Goal: Information Seeking & Learning: Learn about a topic

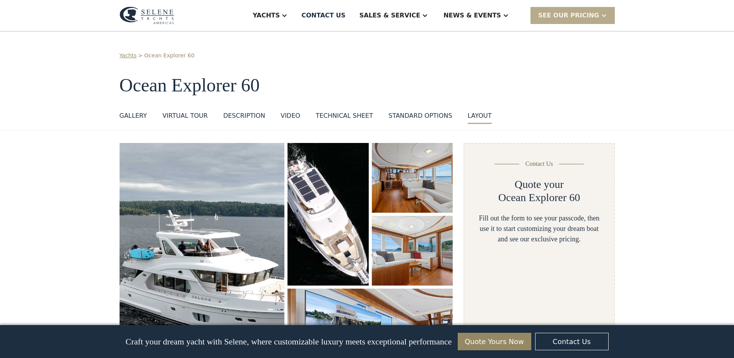
scroll to position [1660, 0]
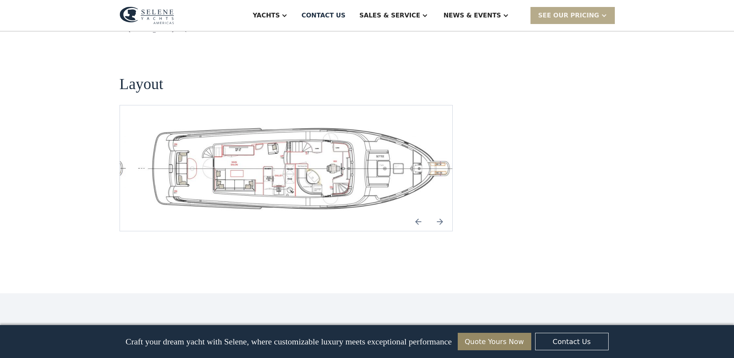
select select "**********"
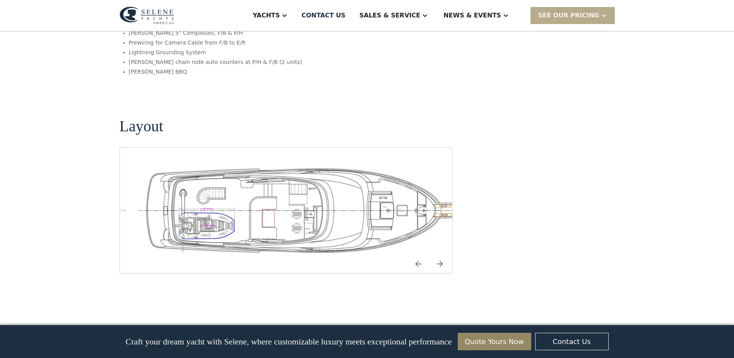
scroll to position [1621, 0]
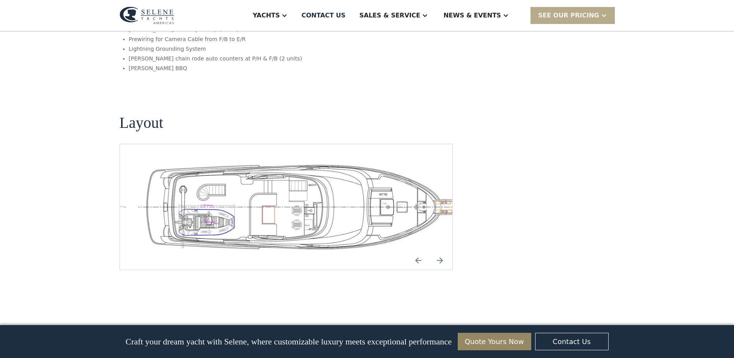
click at [440, 251] on img "Next slide" at bounding box center [440, 260] width 19 height 19
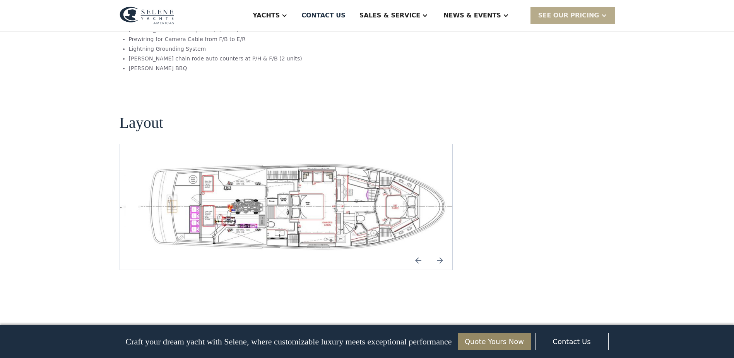
click at [440, 251] on img "Next slide" at bounding box center [440, 260] width 19 height 19
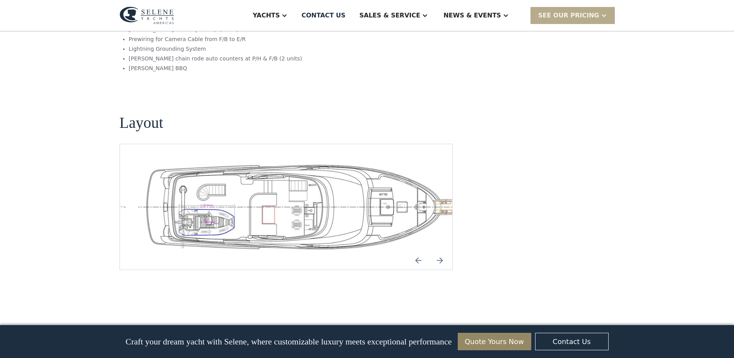
click at [440, 251] on img "Next slide" at bounding box center [440, 260] width 19 height 19
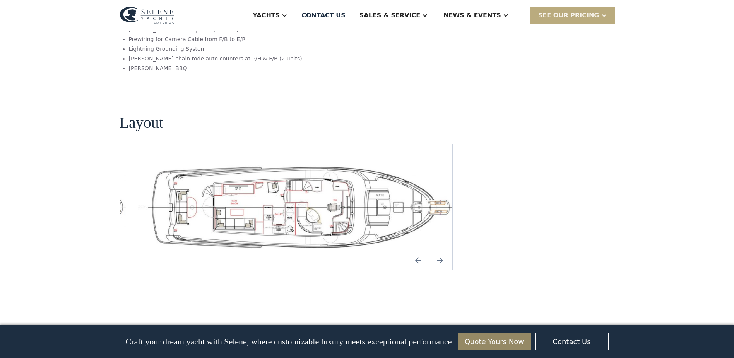
click at [582, 12] on div "SEE Our Pricing" at bounding box center [568, 15] width 61 height 9
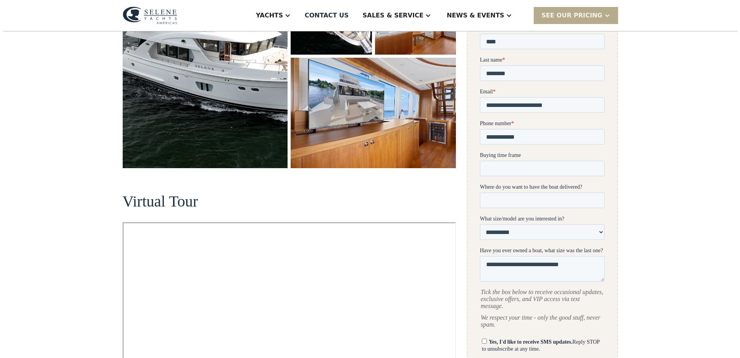
scroll to position [228, 0]
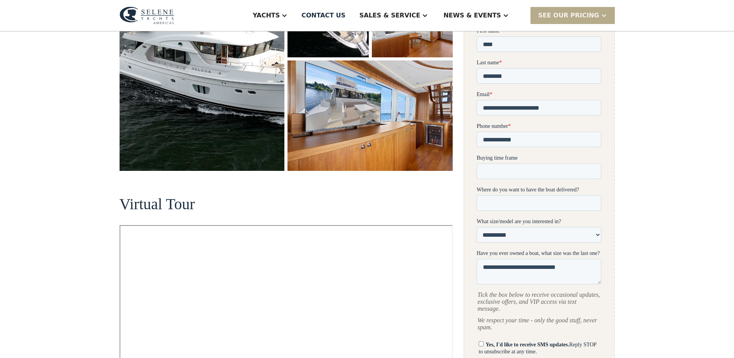
click at [415, 132] on img "open lightbox" at bounding box center [370, 115] width 165 height 110
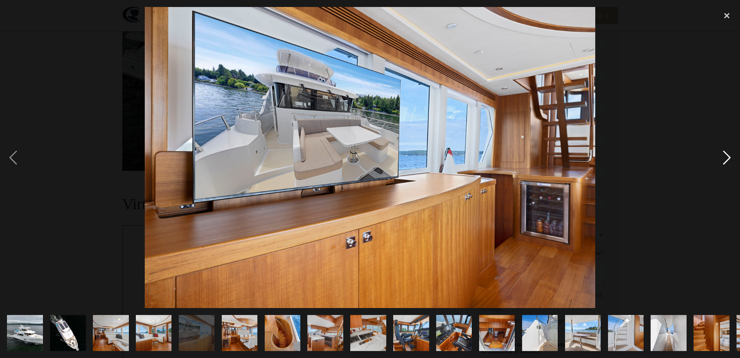
click at [727, 158] on div "next image" at bounding box center [727, 157] width 26 height 300
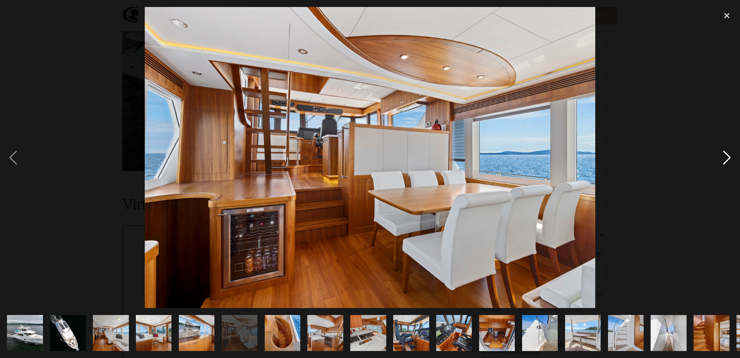
click at [729, 159] on div "next image" at bounding box center [727, 157] width 26 height 300
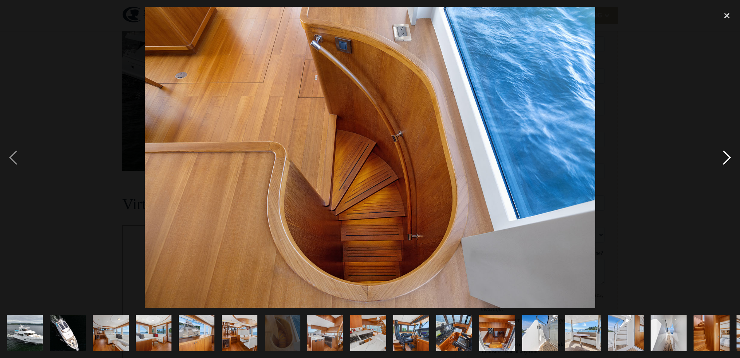
click at [729, 159] on div "next image" at bounding box center [727, 157] width 26 height 300
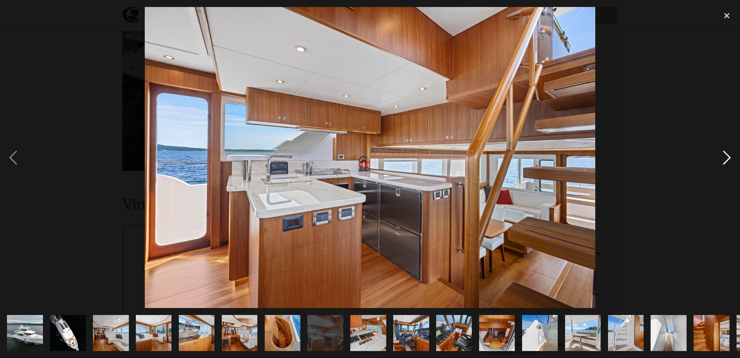
click at [732, 163] on div "next image" at bounding box center [727, 157] width 26 height 300
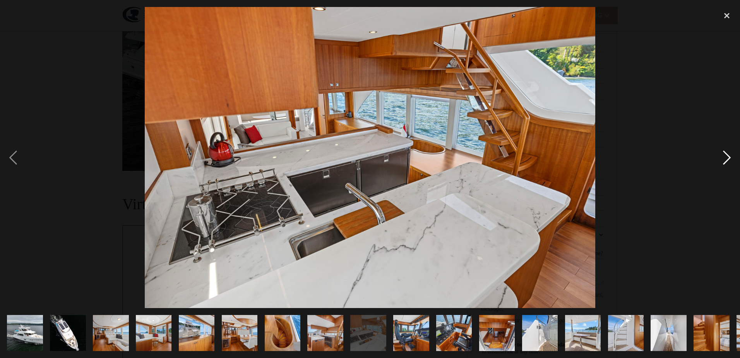
click at [732, 163] on div "next image" at bounding box center [727, 157] width 26 height 300
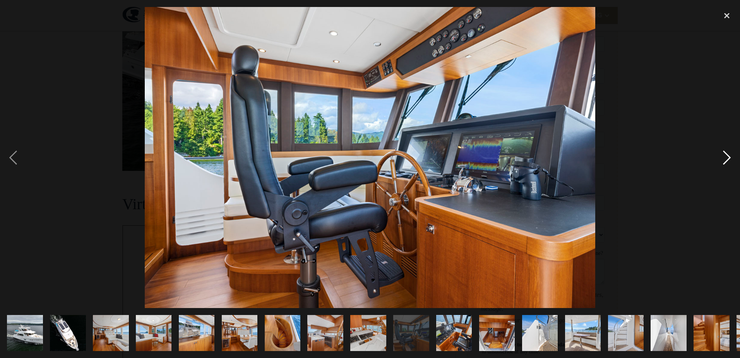
click at [730, 159] on div "next image" at bounding box center [727, 157] width 26 height 300
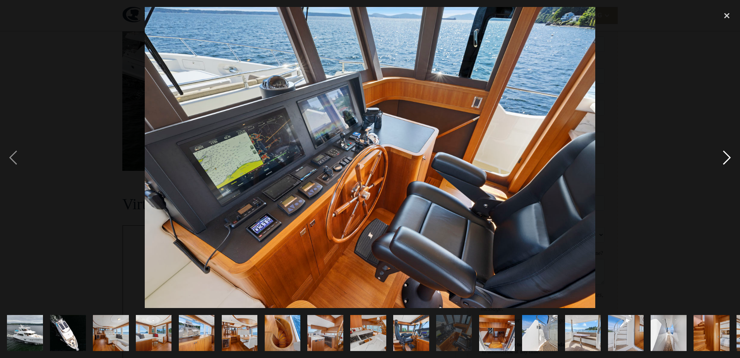
click at [730, 159] on div "next image" at bounding box center [727, 157] width 26 height 300
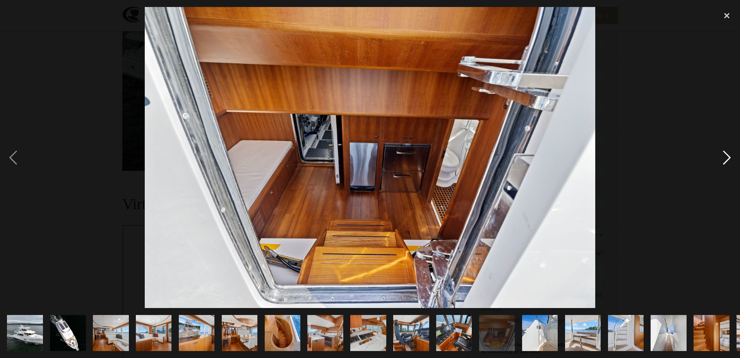
click at [730, 159] on div "next image" at bounding box center [727, 157] width 26 height 300
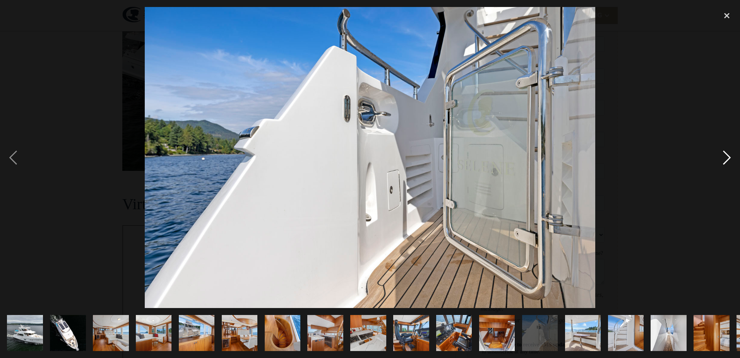
click at [730, 159] on div "next image" at bounding box center [727, 157] width 26 height 300
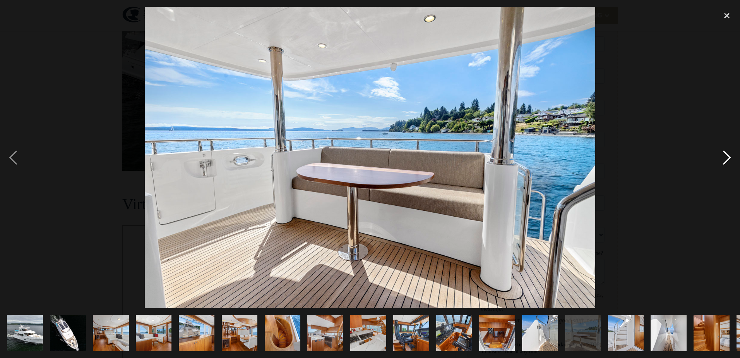
click at [730, 159] on div "next image" at bounding box center [727, 157] width 26 height 300
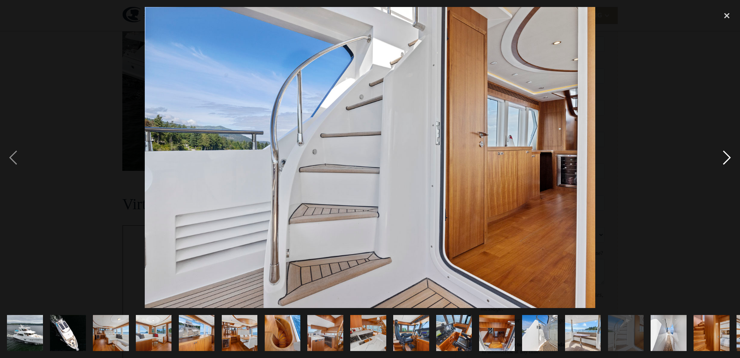
click at [730, 159] on div "next image" at bounding box center [727, 157] width 26 height 300
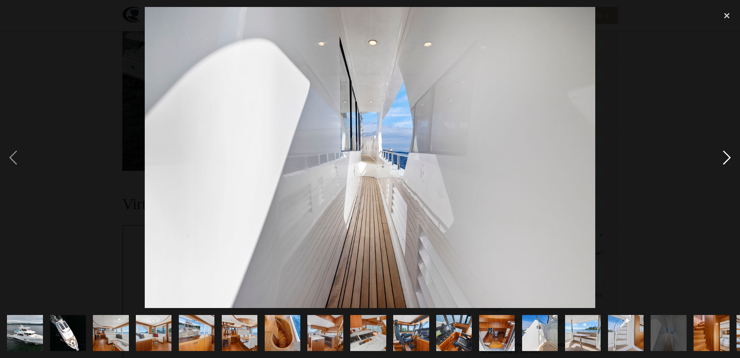
click at [730, 159] on div "next image" at bounding box center [727, 157] width 26 height 300
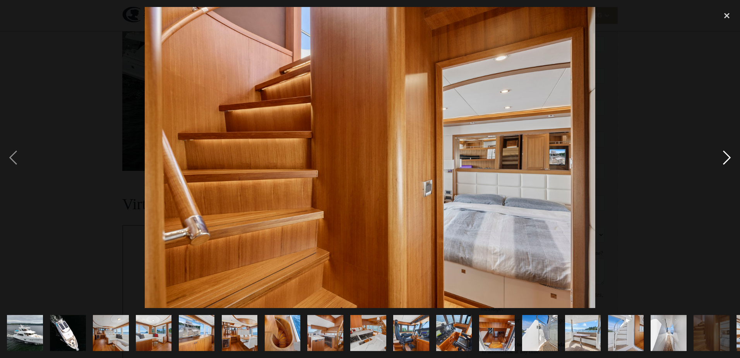
click at [730, 159] on div "next image" at bounding box center [727, 157] width 26 height 300
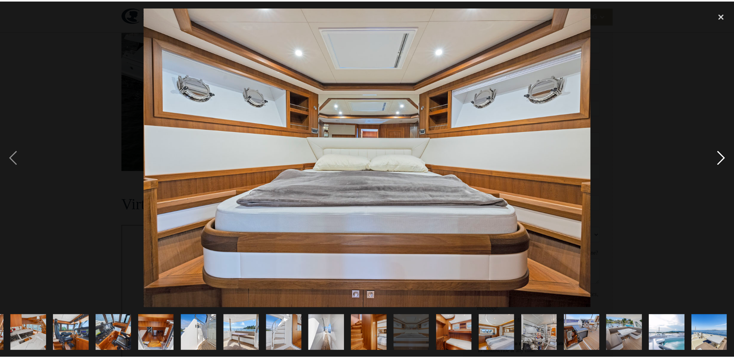
scroll to position [0, 340]
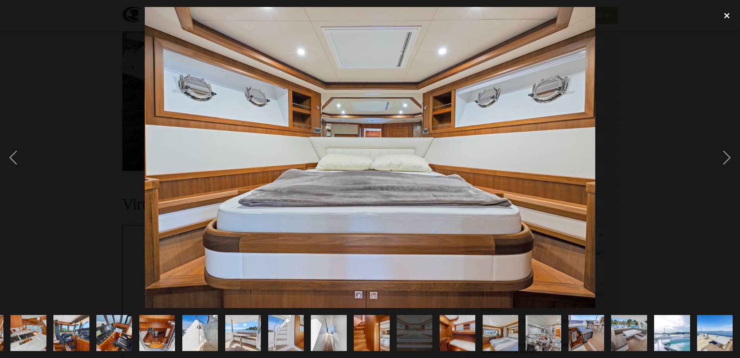
click at [728, 15] on div "close lightbox" at bounding box center [727, 15] width 26 height 17
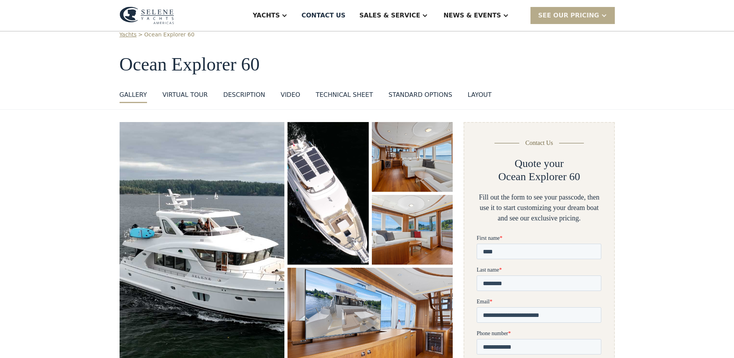
scroll to position [39, 0]
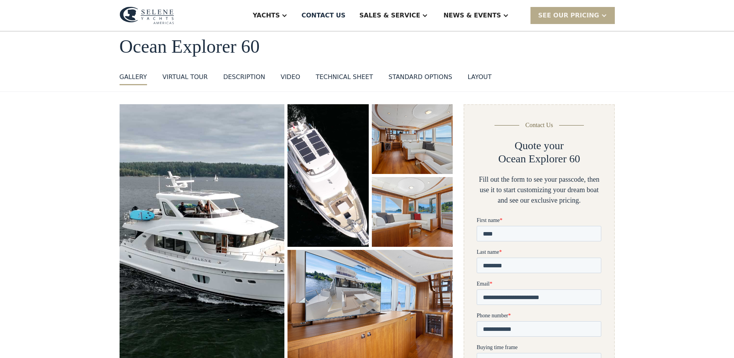
click at [468, 75] on div "layout" at bounding box center [480, 76] width 24 height 9
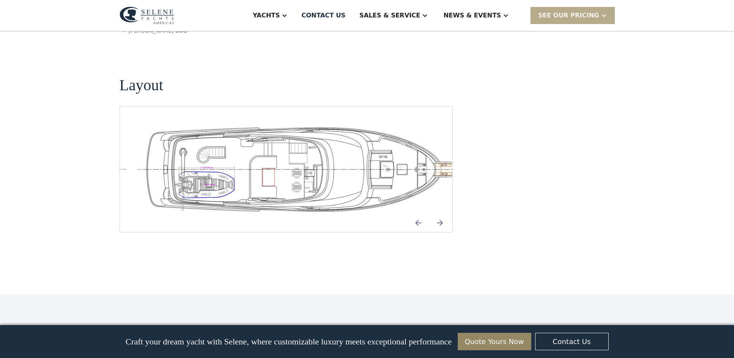
scroll to position [1660, 0]
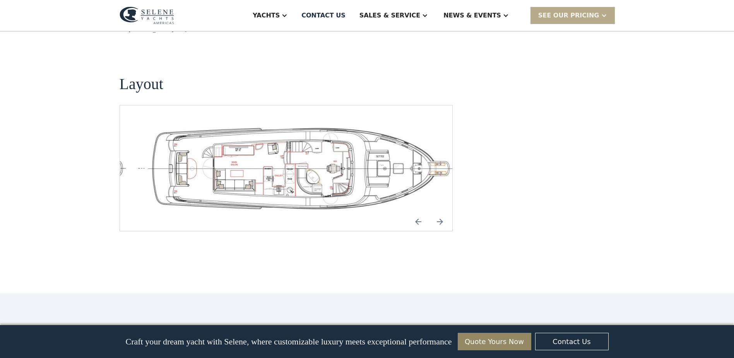
click at [440, 212] on img "Next slide" at bounding box center [440, 221] width 19 height 19
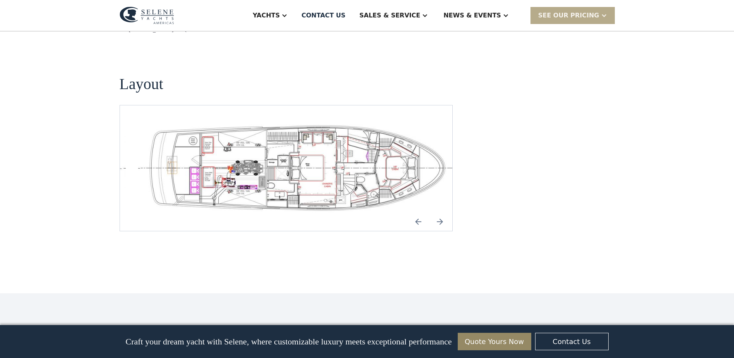
click at [440, 212] on img "Next slide" at bounding box center [440, 221] width 19 height 19
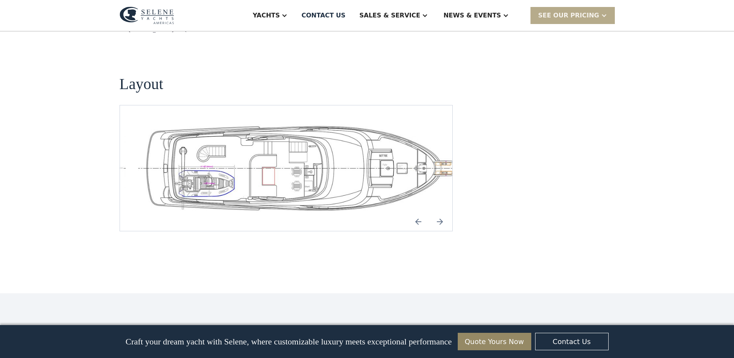
click at [440, 212] on img "Next slide" at bounding box center [440, 221] width 19 height 19
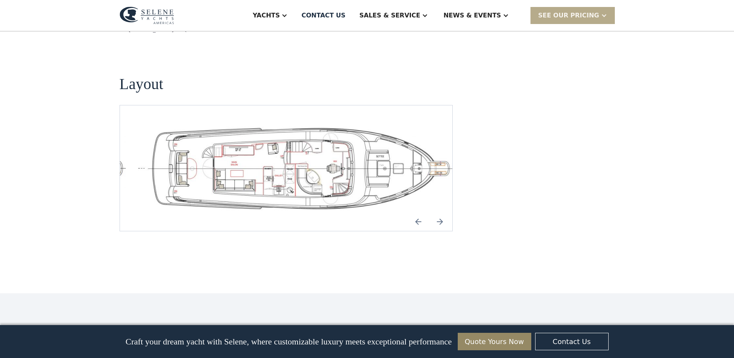
click at [440, 212] on img "Next slide" at bounding box center [440, 221] width 19 height 19
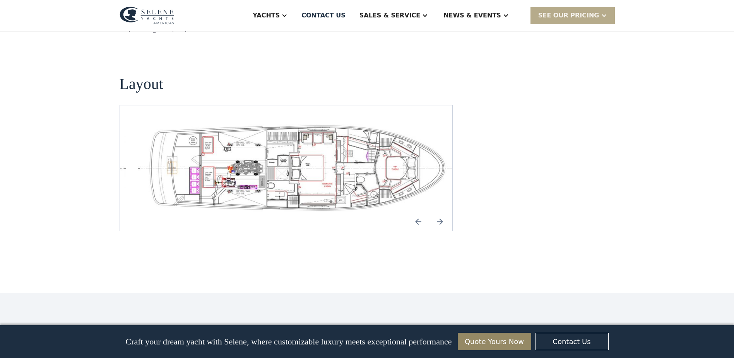
click at [438, 212] on img "Next slide" at bounding box center [440, 221] width 19 height 19
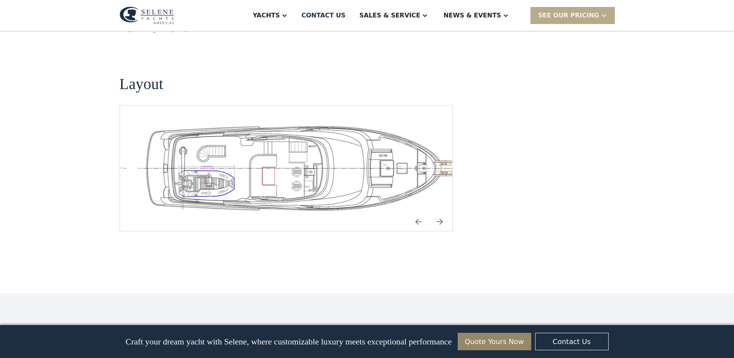
click at [439, 212] on img "Next slide" at bounding box center [440, 221] width 19 height 19
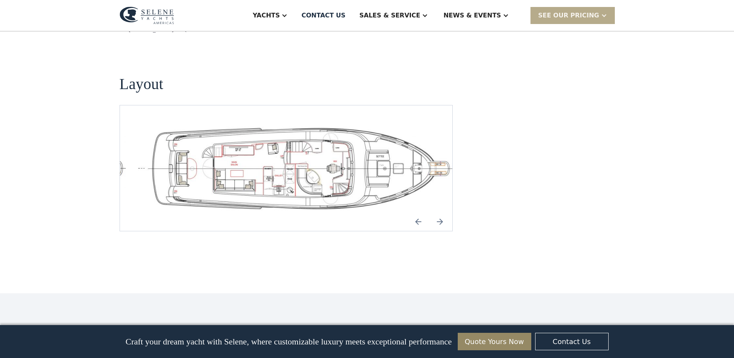
click at [439, 212] on img "Next slide" at bounding box center [440, 221] width 19 height 19
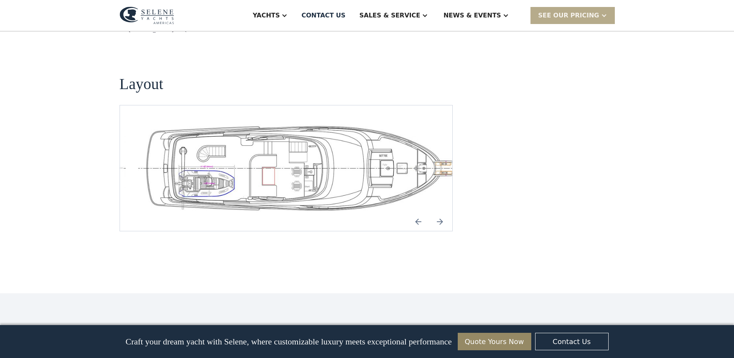
click at [440, 212] on img "Next slide" at bounding box center [440, 221] width 19 height 19
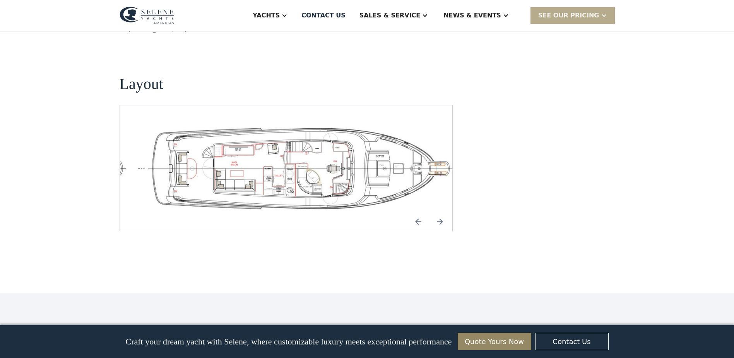
click at [440, 212] on img "Next slide" at bounding box center [440, 221] width 19 height 19
